Goal: Register for event/course

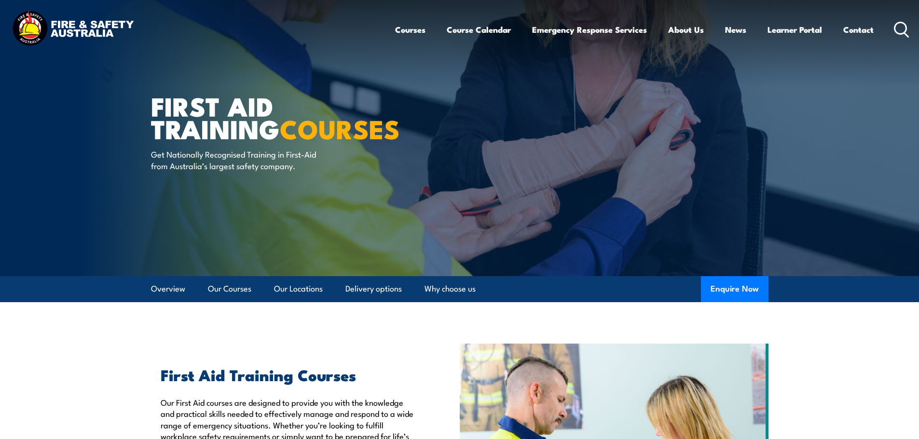
click at [464, 138] on article "First Aid Training COURSES Get Nationally Recognised Training in First-Aid from…" at bounding box center [459, 138] width 617 height 276
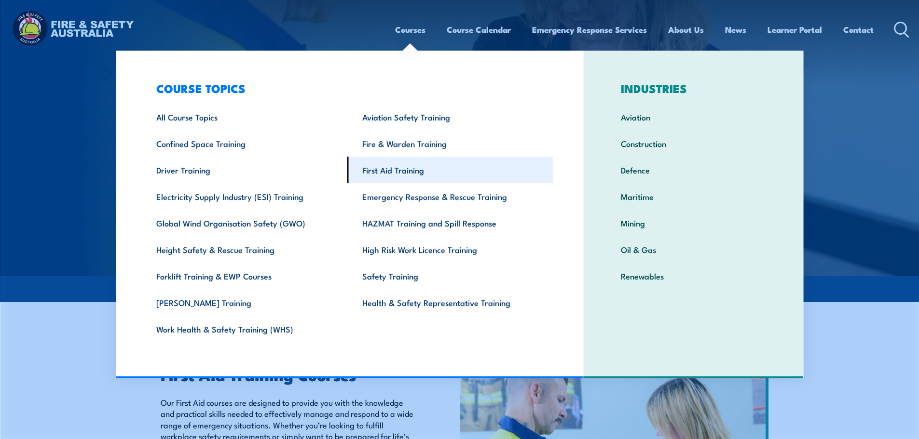
click at [411, 170] on link "First Aid Training" at bounding box center [450, 170] width 206 height 27
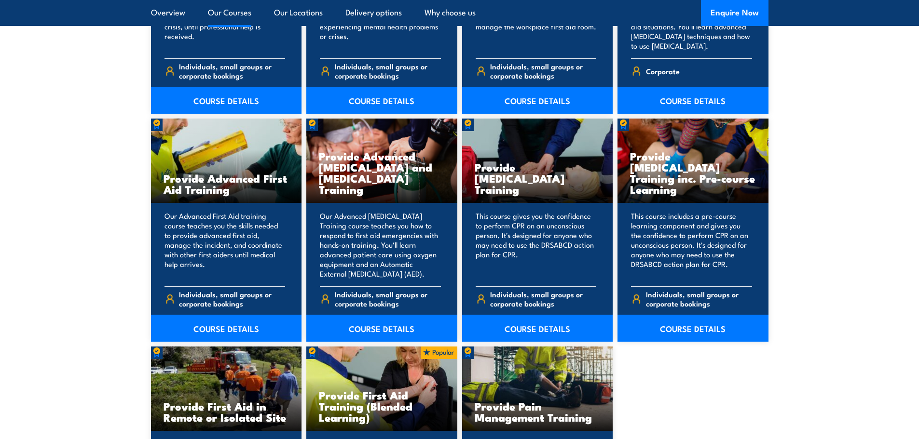
scroll to position [1254, 0]
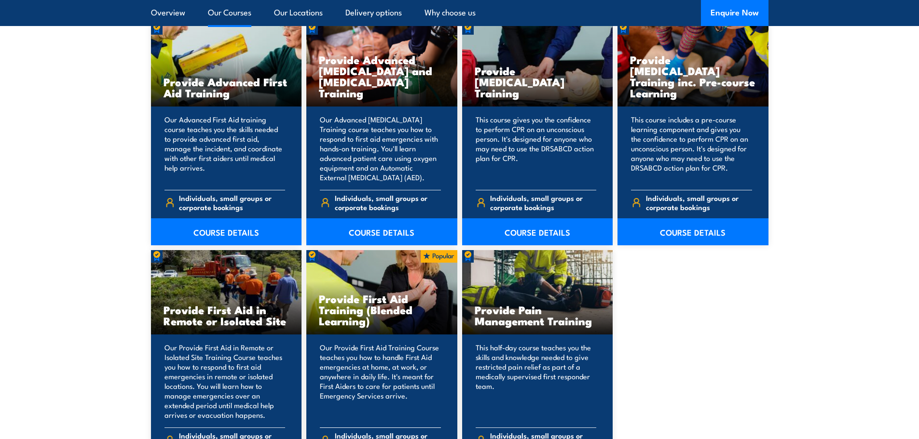
click at [353, 304] on h3 "Provide First Aid Training (Blended Learning)" at bounding box center [382, 309] width 126 height 33
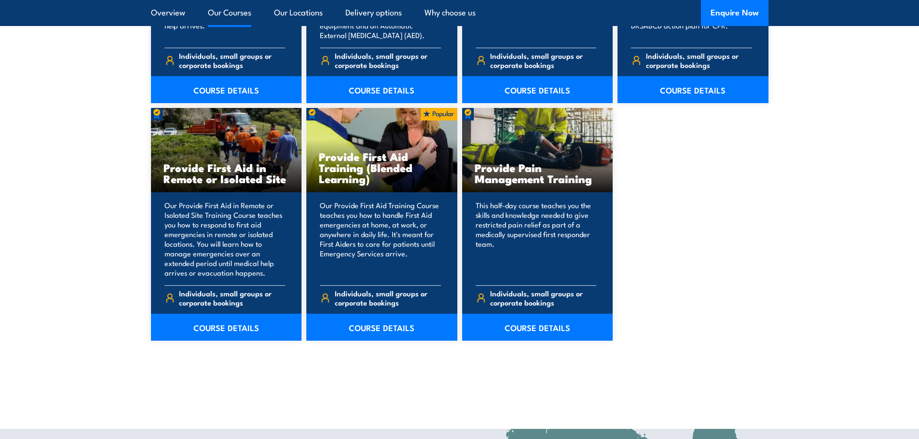
scroll to position [1398, 0]
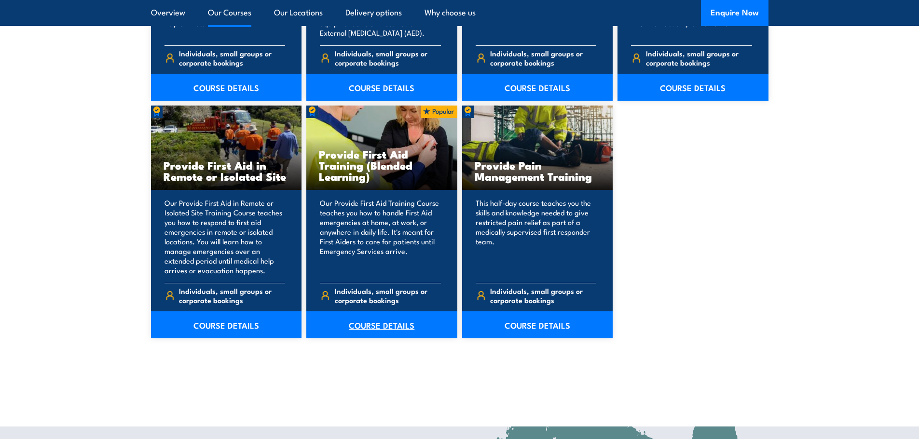
click at [383, 329] on link "COURSE DETAILS" at bounding box center [381, 325] width 151 height 27
click at [385, 323] on link "COURSE DETAILS" at bounding box center [381, 325] width 151 height 27
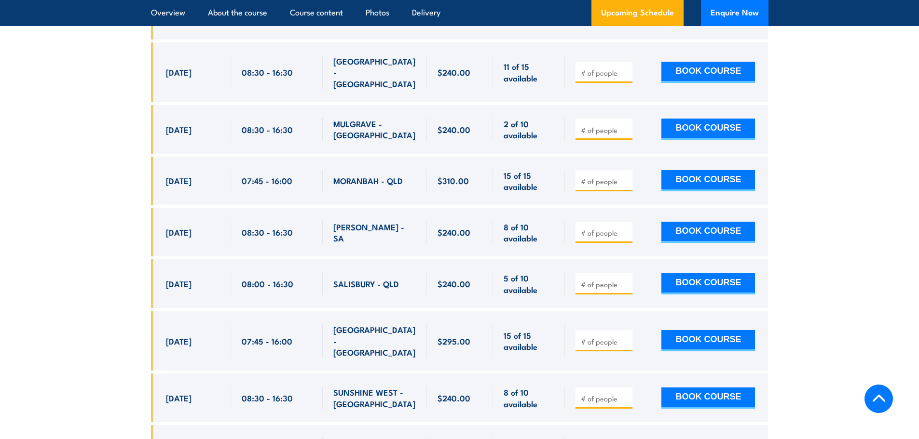
scroll to position [2332, 0]
